Goal: Download file/media

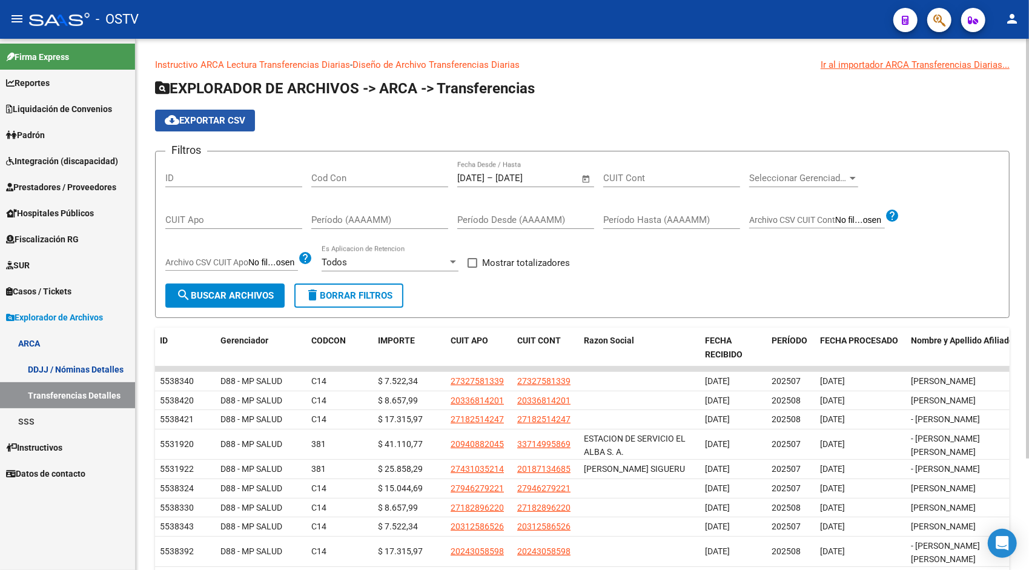
click at [238, 116] on span "cloud_download Exportar CSV" at bounding box center [205, 120] width 81 height 11
click at [508, 263] on span "Mostrar totalizadores" at bounding box center [526, 263] width 88 height 15
click at [473, 268] on input "Mostrar totalizadores" at bounding box center [472, 268] width 1 height 1
checkbox input "true"
click at [231, 303] on button "search Buscar Archivos" at bounding box center [224, 296] width 119 height 24
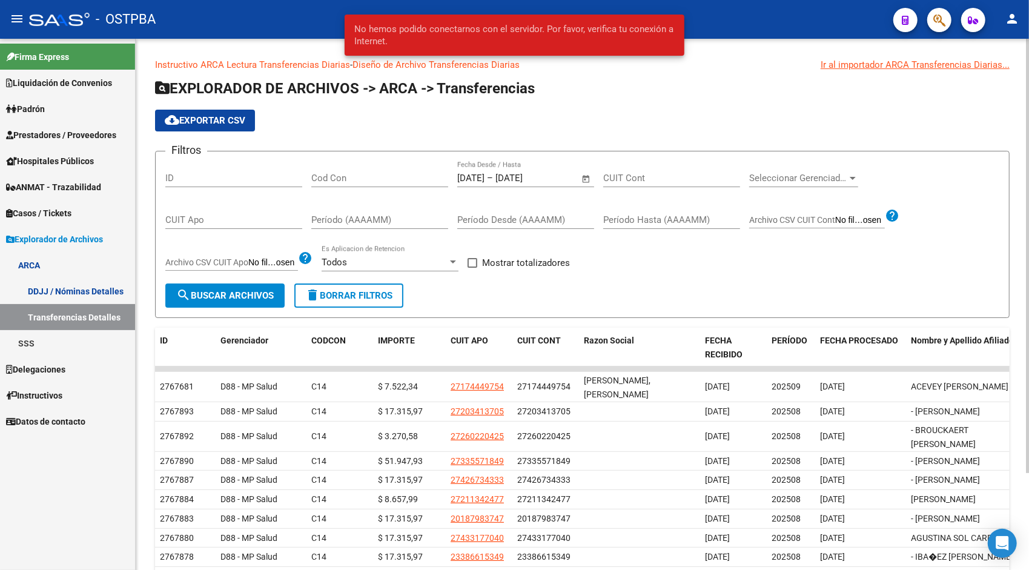
click at [512, 121] on div "cloud_download Exportar CSV" at bounding box center [582, 121] width 855 height 22
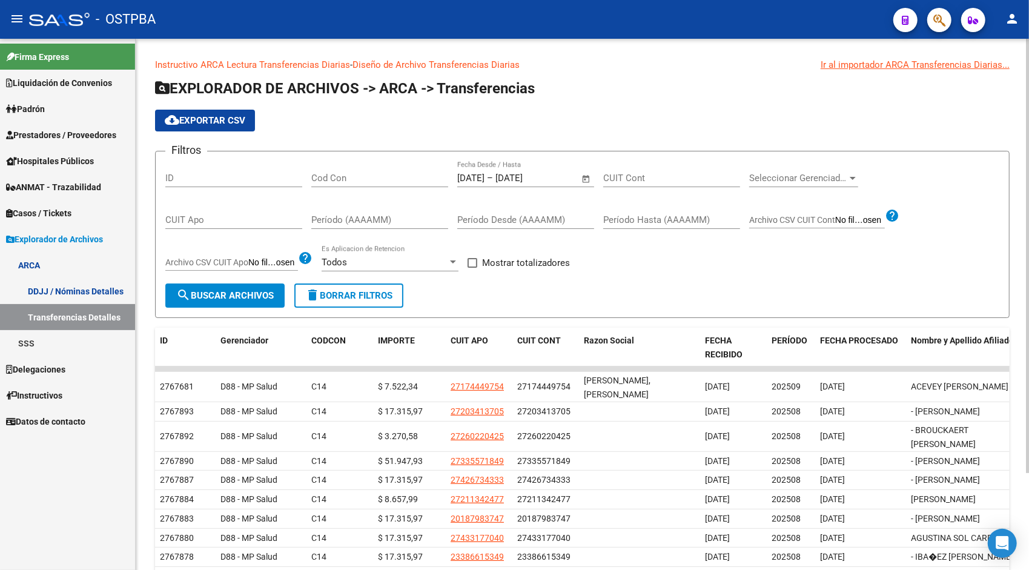
click at [209, 122] on span "cloud_download Exportar CSV" at bounding box center [205, 120] width 81 height 11
click at [529, 259] on span "Mostrar totalizadores" at bounding box center [526, 263] width 88 height 15
click at [473, 268] on input "Mostrar totalizadores" at bounding box center [472, 268] width 1 height 1
checkbox input "true"
click at [249, 291] on span "search Buscar Archivos" at bounding box center [225, 295] width 98 height 11
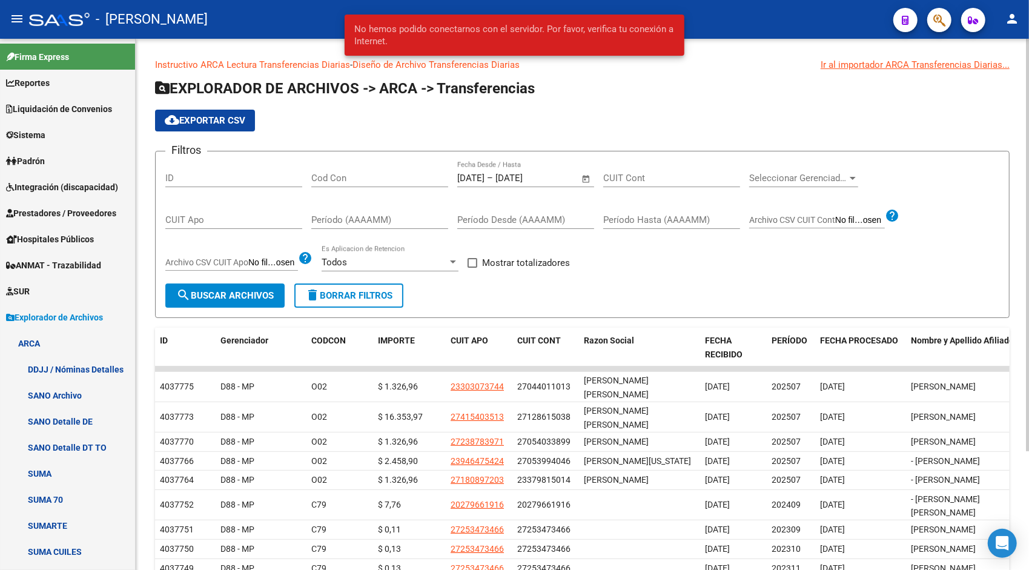
scroll to position [379, 0]
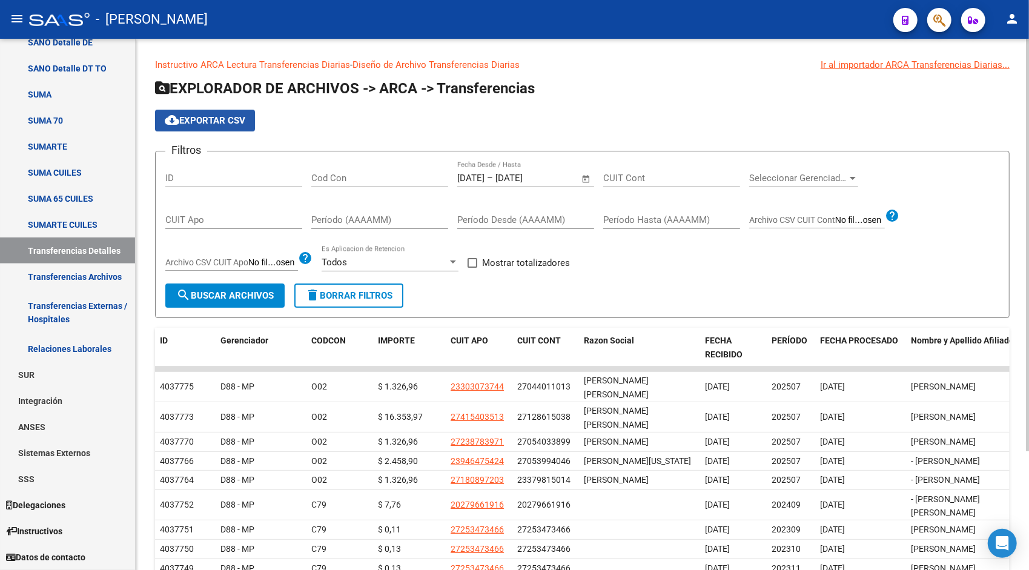
click at [233, 113] on button "cloud_download Exportar CSV" at bounding box center [205, 121] width 100 height 22
click at [497, 259] on span "Mostrar totalizadores" at bounding box center [526, 263] width 88 height 15
click at [473, 268] on input "Mostrar totalizadores" at bounding box center [472, 268] width 1 height 1
checkbox input "true"
click at [268, 293] on span "search Buscar Archivos" at bounding box center [225, 295] width 98 height 11
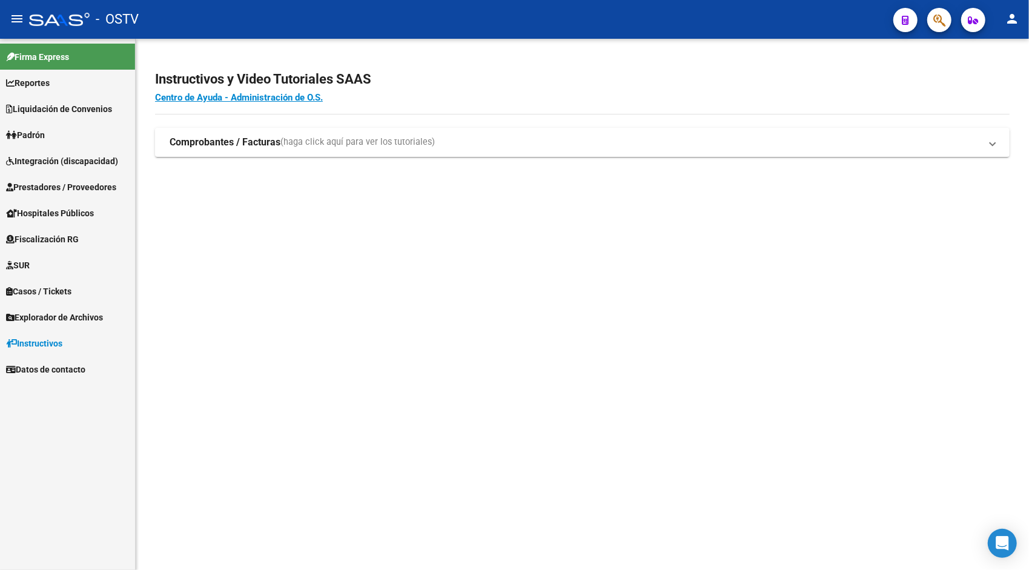
click at [1011, 21] on mat-icon "person" at bounding box center [1012, 19] width 15 height 15
click at [976, 79] on button "exit_to_app Salir" at bounding box center [988, 79] width 74 height 29
click at [67, 106] on span "Liquidación de Convenios" at bounding box center [59, 108] width 106 height 13
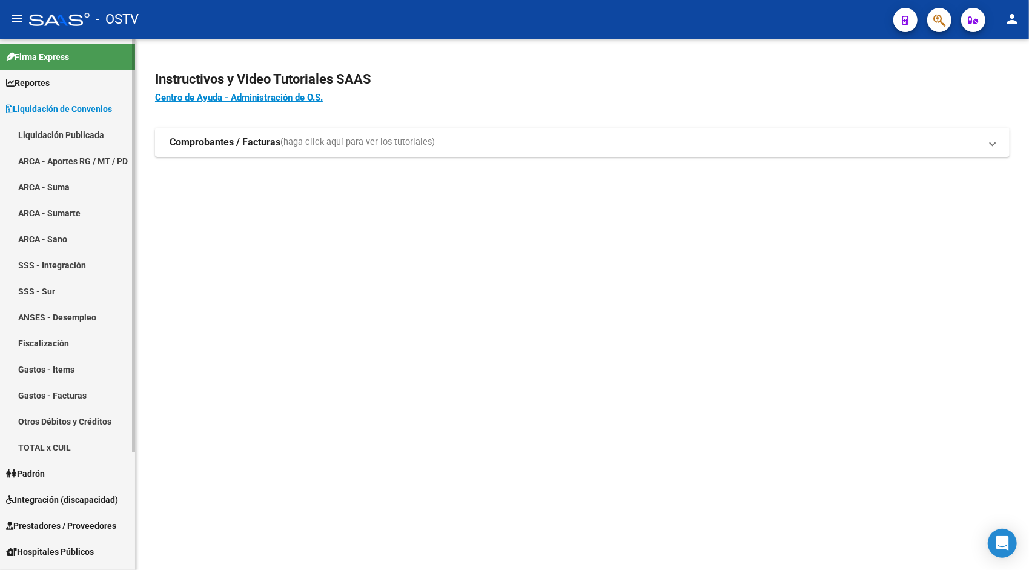
click at [56, 160] on link "ARCA - Aportes RG / MT / PD" at bounding box center [67, 161] width 135 height 26
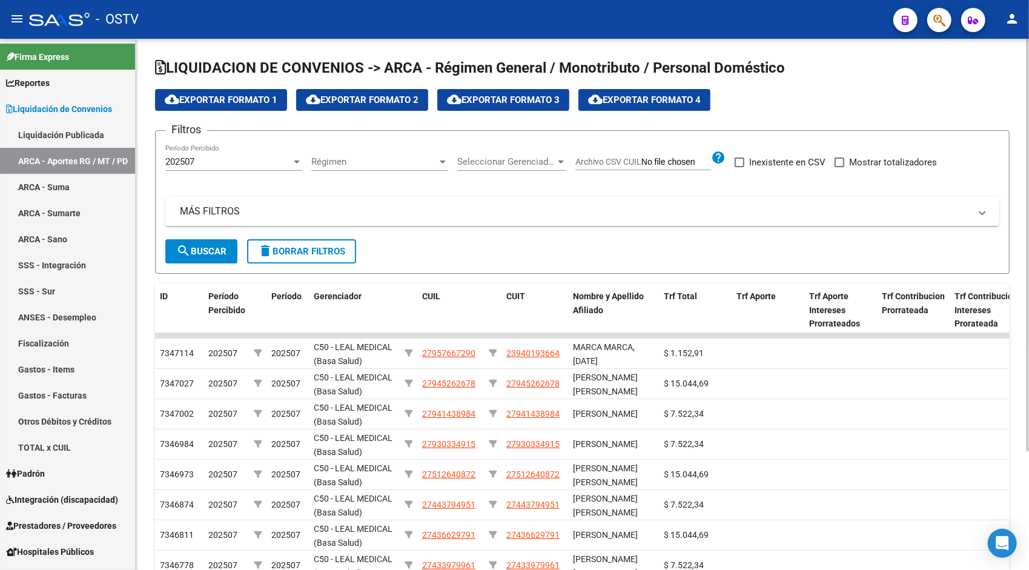
click at [243, 90] on button "cloud_download Exportar Formato 1" at bounding box center [221, 100] width 132 height 22
